Goal: Task Accomplishment & Management: Use online tool/utility

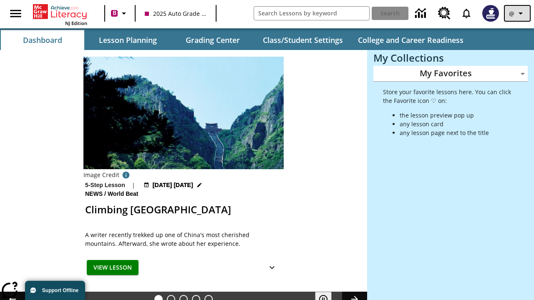
click at [517, 13] on icon "Profile/Settings" at bounding box center [520, 13] width 10 height 10
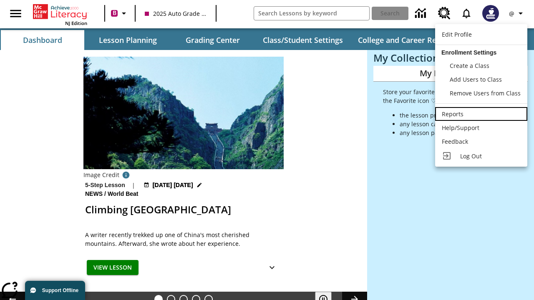
click at [481, 114] on div "Reports" at bounding box center [481, 114] width 79 height 9
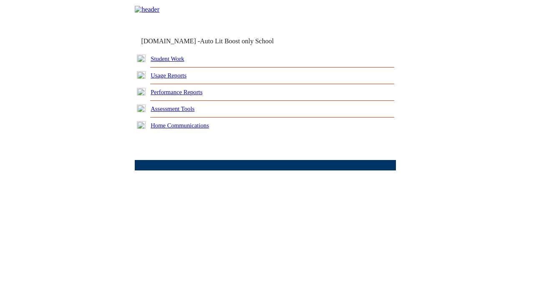
click at [186, 95] on link "Performance Reports" at bounding box center [177, 92] width 52 height 7
click at [0, 0] on link "How are my students performing on standards?" at bounding box center [0, 0] width 0 height 0
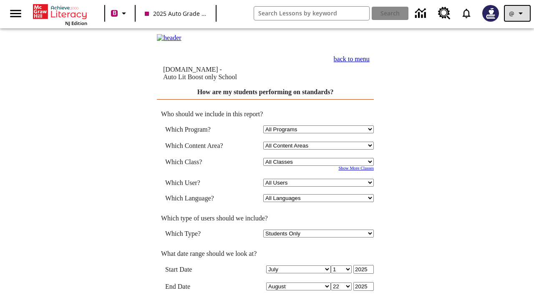
click at [517, 13] on icon "Profile/Settings" at bounding box center [520, 13] width 10 height 10
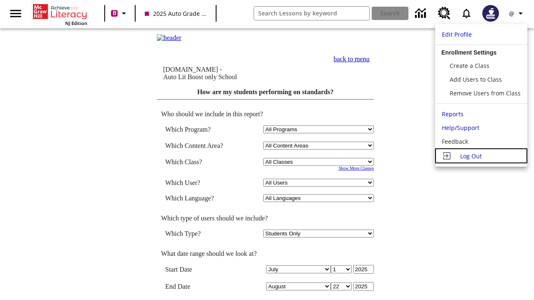
click at [481, 156] on span "Log Out" at bounding box center [471, 156] width 22 height 8
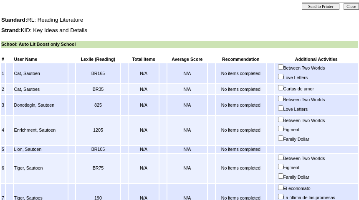
click at [281, 121] on input "Between Two Worlds" at bounding box center [280, 119] width 5 height 5
checkbox input "true"
